Goal: Entertainment & Leisure: Consume media (video, audio)

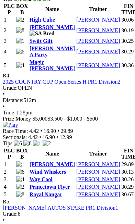
scroll to position [854, 0]
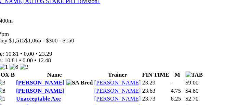
scroll to position [910, 0]
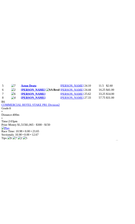
scroll to position [0, 0]
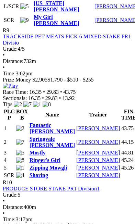
scroll to position [1678, 0]
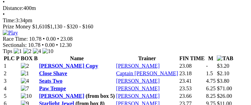
scroll to position [1762, 0]
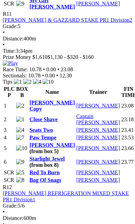
scroll to position [2006, 0]
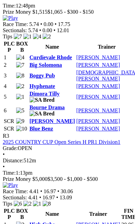
scroll to position [637, 0]
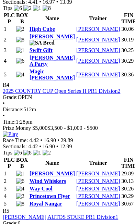
scroll to position [835, 0]
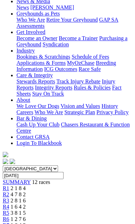
scroll to position [127, 0]
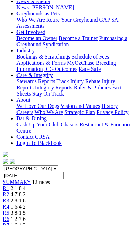
scroll to position [126, 0]
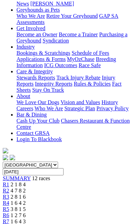
scroll to position [0, 21]
